Goal: Communication & Community: Answer question/provide support

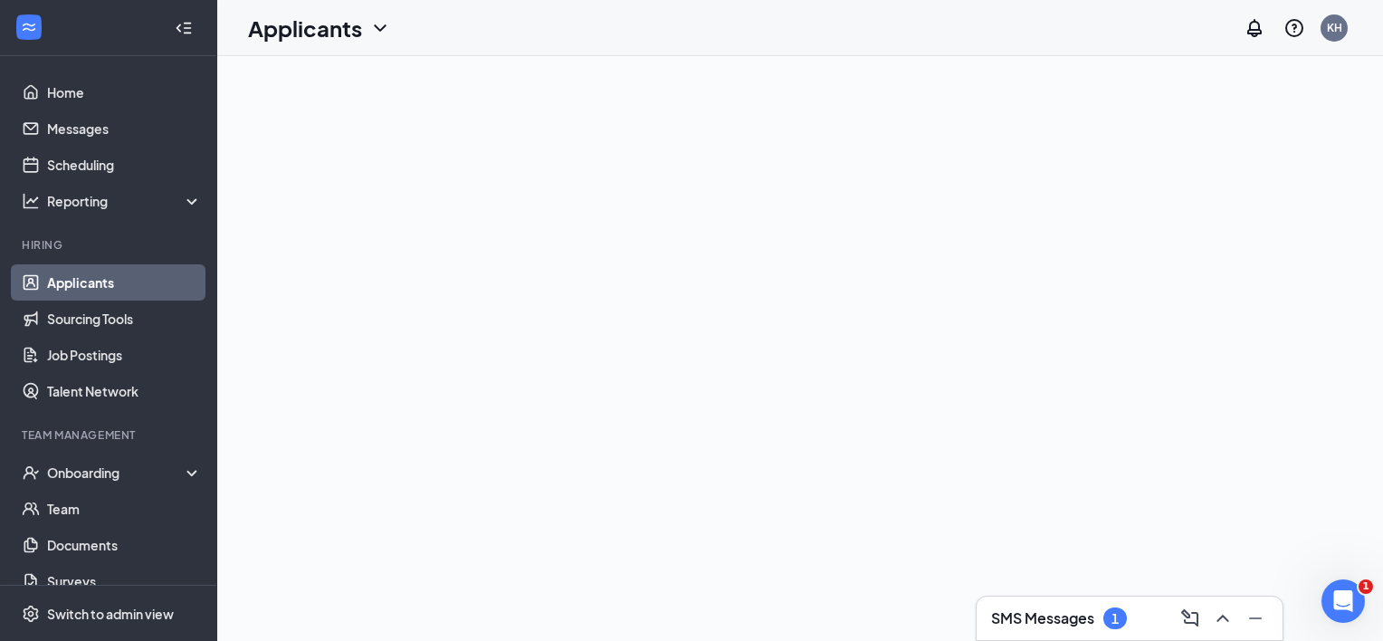
click at [78, 286] on link "Applicants" at bounding box center [124, 282] width 155 height 36
click at [1043, 616] on h3 "SMS Messages" at bounding box center [1042, 618] width 103 height 20
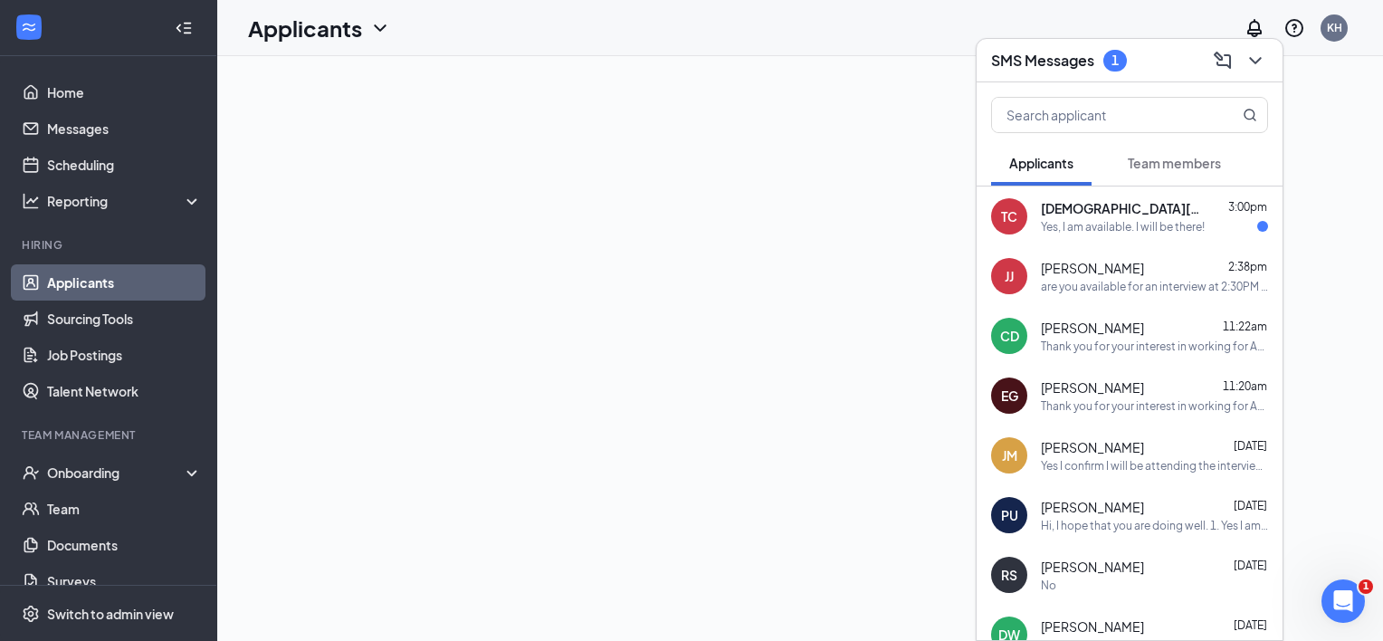
click at [1115, 228] on div "Yes, I am available. I will be there!" at bounding box center [1123, 226] width 164 height 15
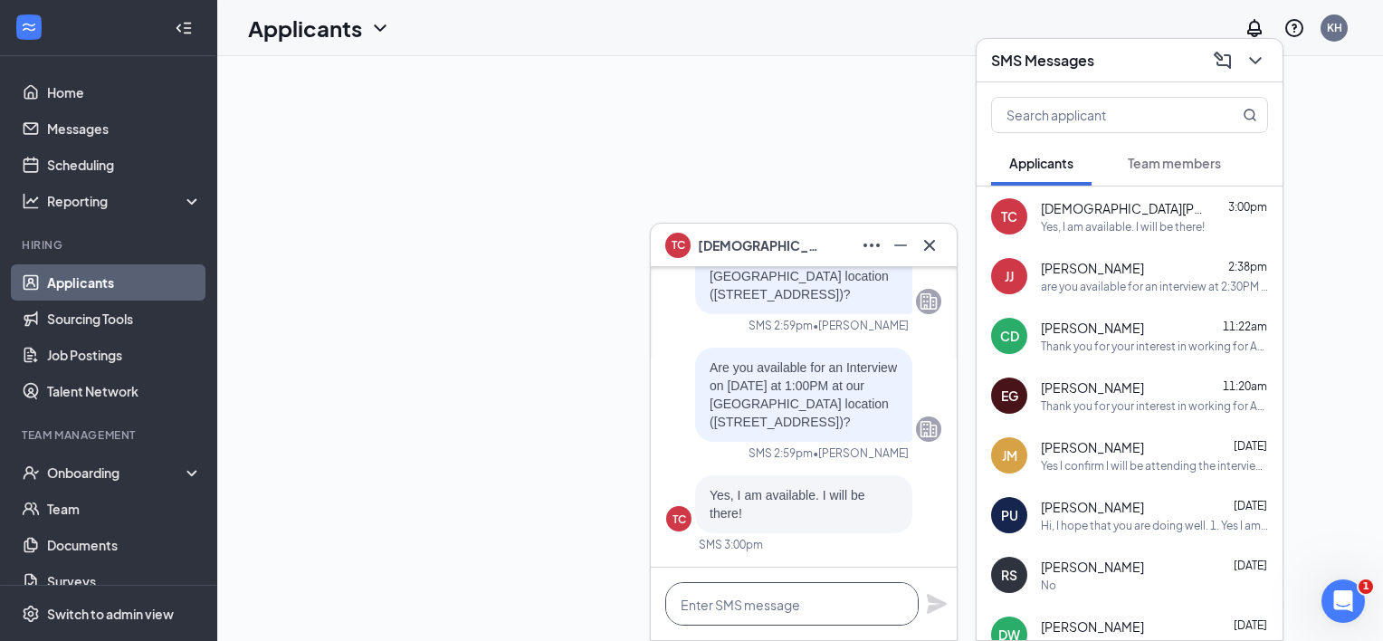
click at [747, 609] on textarea at bounding box center [791, 603] width 253 height 43
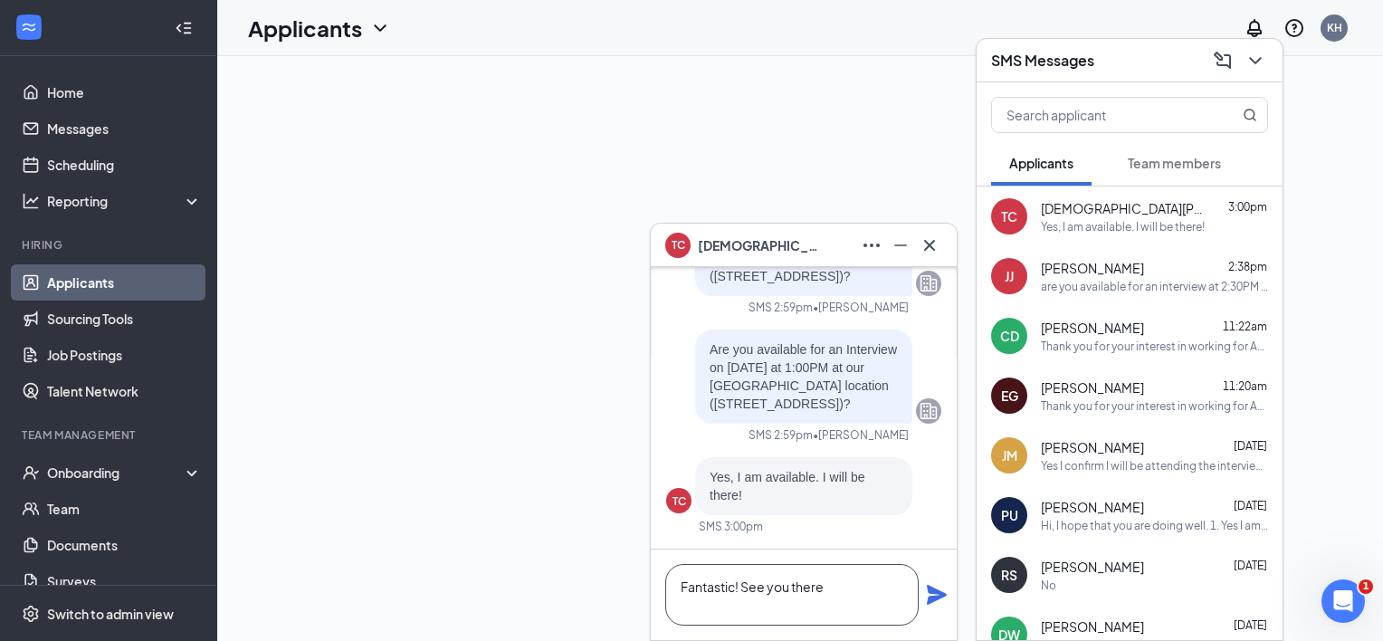
type textarea "Fantastic! See you there"
click at [935, 601] on icon "Plane" at bounding box center [937, 595] width 20 height 20
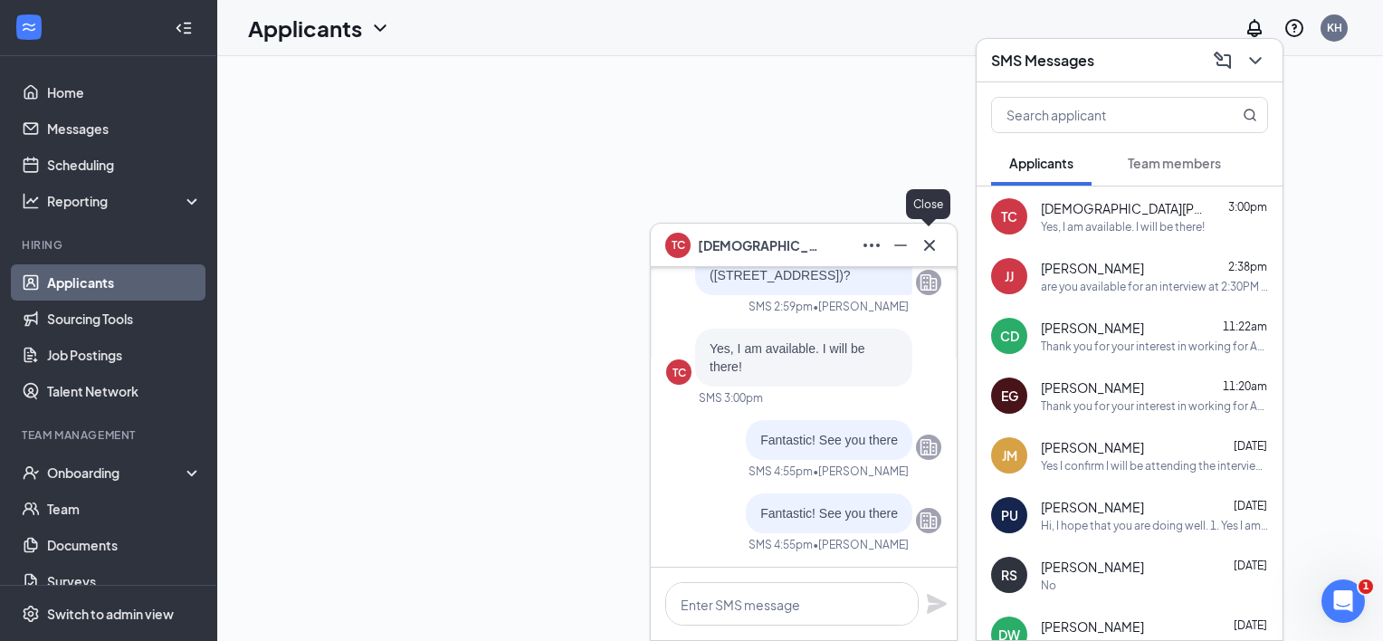
click at [924, 243] on icon "Cross" at bounding box center [930, 245] width 22 height 22
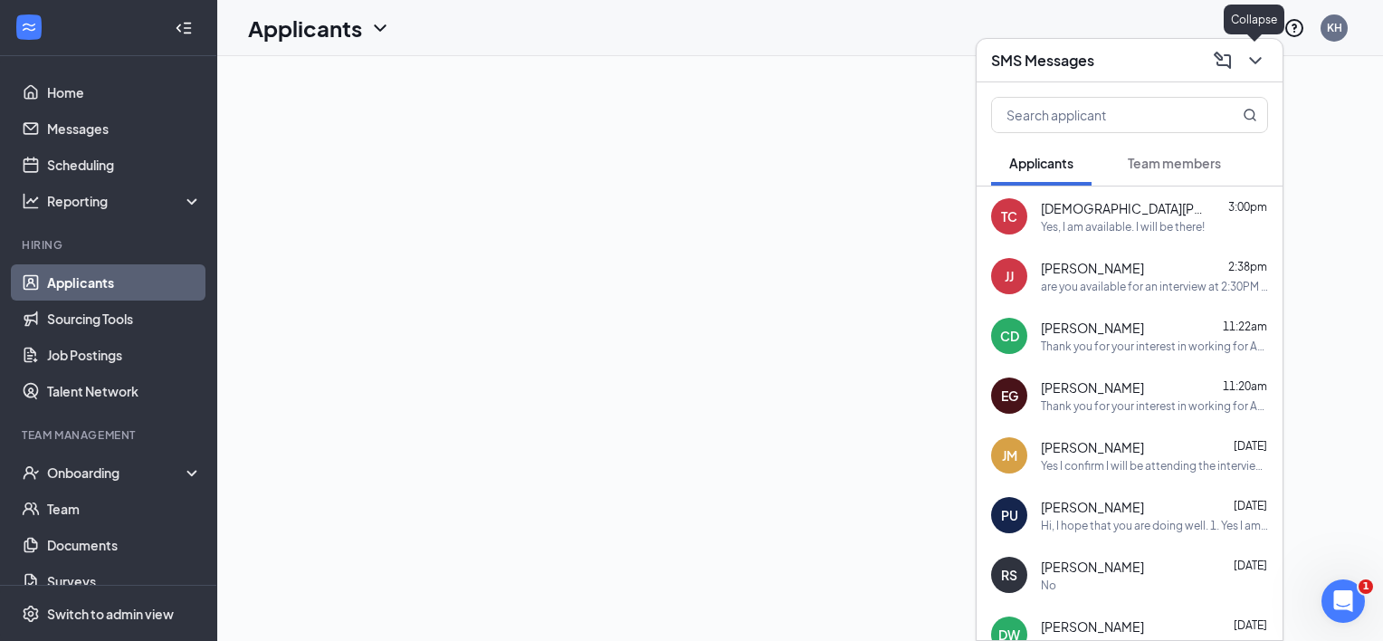
click at [1257, 60] on icon "ChevronDown" at bounding box center [1256, 61] width 22 height 22
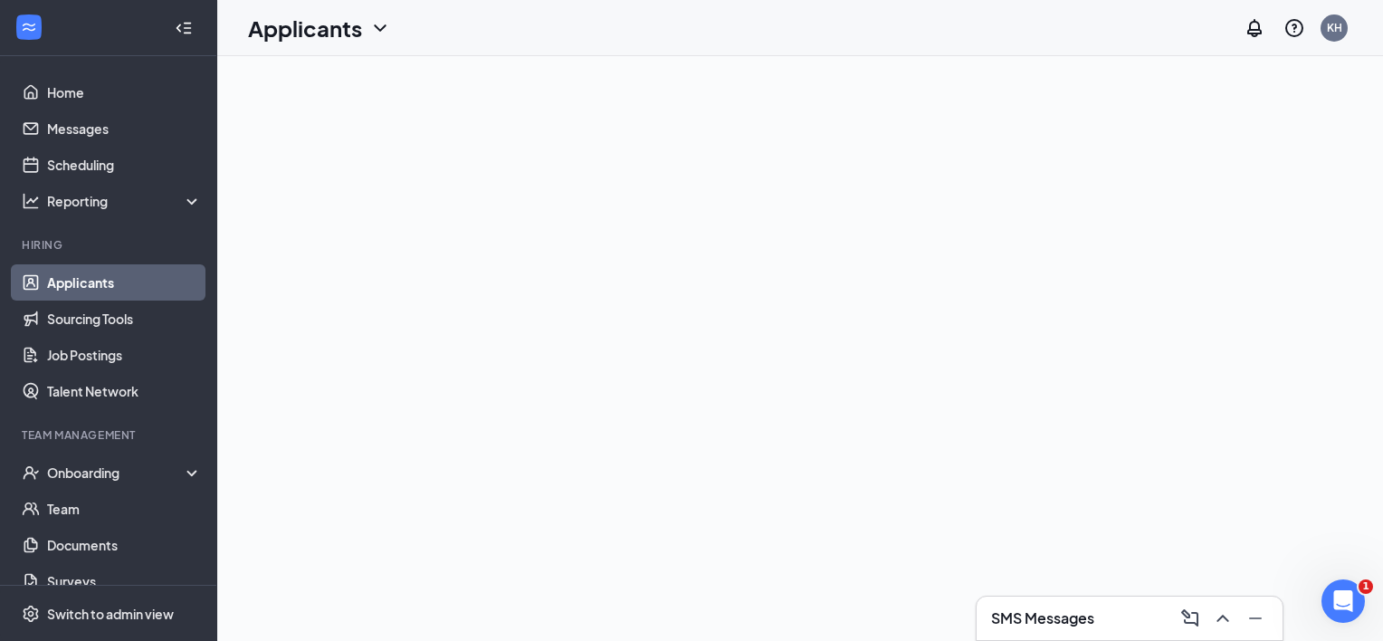
click at [90, 284] on link "Applicants" at bounding box center [124, 282] width 155 height 36
click at [90, 282] on link "Applicants" at bounding box center [124, 282] width 155 height 36
